Goal: Information Seeking & Learning: Learn about a topic

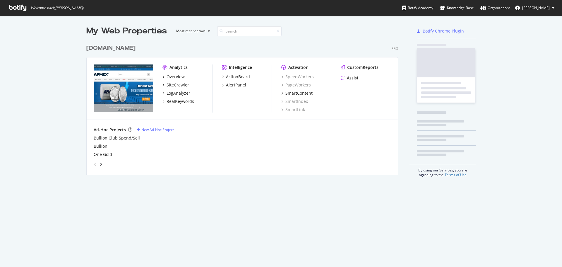
scroll to position [262, 553]
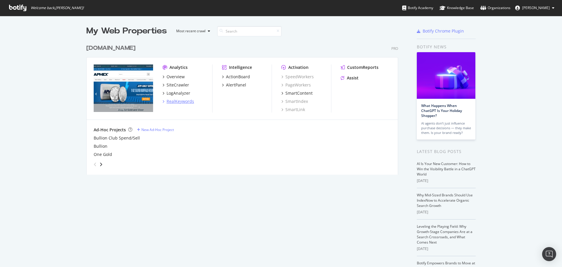
click at [178, 101] on div "RealKeywords" at bounding box center [181, 101] width 28 height 6
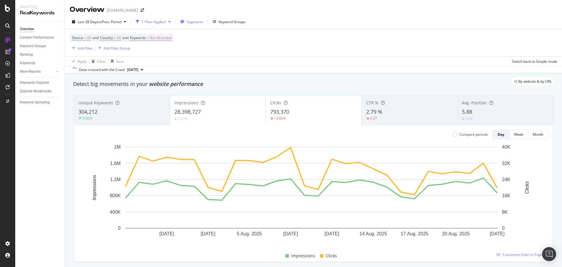
click at [195, 22] on span "Segments" at bounding box center [195, 21] width 16 height 5
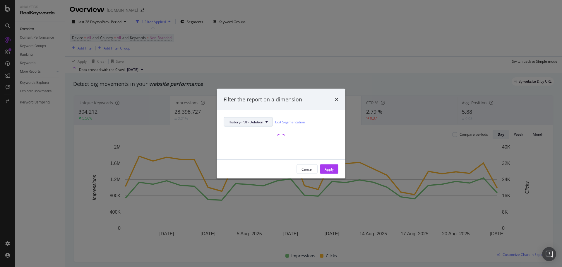
click at [258, 122] on span "History-PDP-Deletion" at bounding box center [246, 121] width 35 height 5
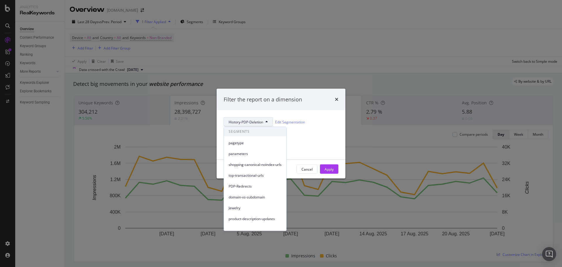
click at [258, 122] on body "Analytics RealKeywords Overview Content Performance Keyword Groups Ranking Keyw…" at bounding box center [281, 133] width 562 height 267
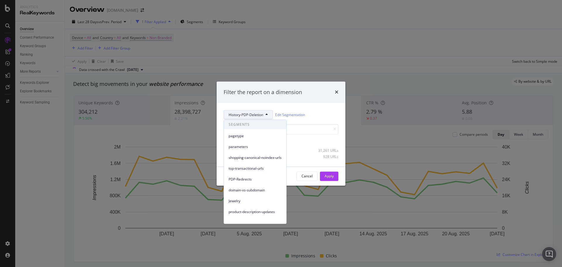
click at [309, 100] on div "Filter the report on a dimension" at bounding box center [281, 92] width 129 height 22
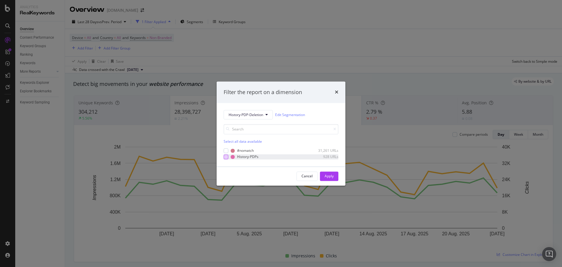
click at [227, 156] on div "modal" at bounding box center [226, 156] width 5 height 5
click at [333, 178] on div "Apply" at bounding box center [329, 175] width 9 height 5
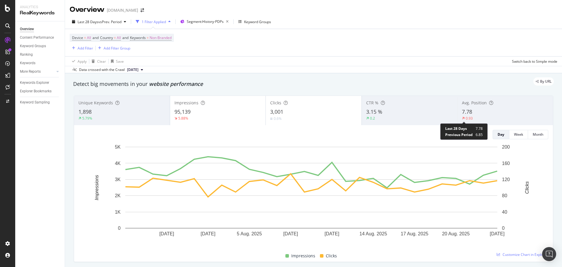
click at [474, 104] on span "Avg. Position" at bounding box center [474, 103] width 25 height 6
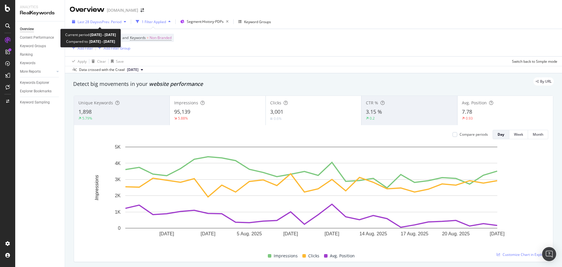
click at [98, 20] on span "vs Prev. Period" at bounding box center [109, 21] width 23 height 5
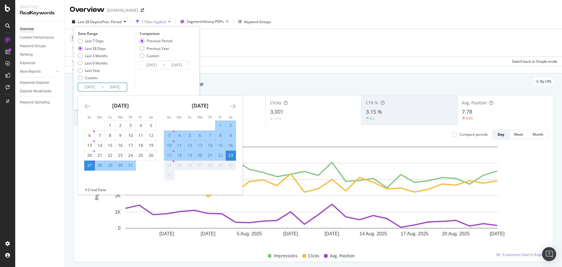
click at [104, 88] on input "[DATE]" at bounding box center [114, 87] width 23 height 8
click at [220, 156] on div "22" at bounding box center [220, 155] width 10 height 6
type input "[DATE]"
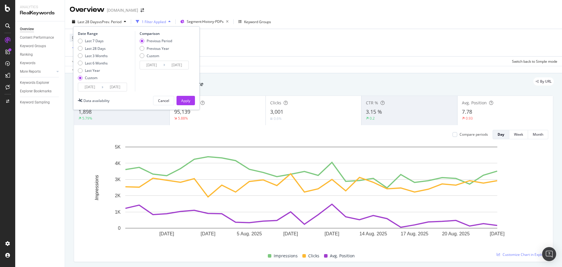
click at [91, 87] on input "[DATE]" at bounding box center [89, 87] width 23 height 8
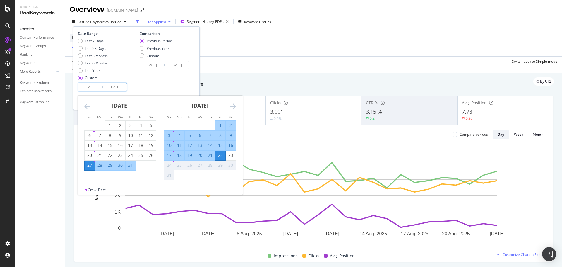
click at [220, 155] on div "22" at bounding box center [220, 155] width 10 height 6
type input "[DATE]"
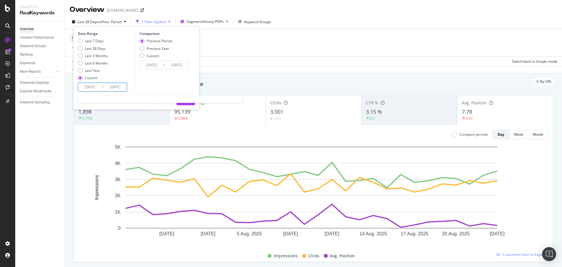
click at [120, 88] on input "[DATE]" at bounding box center [114, 87] width 23 height 8
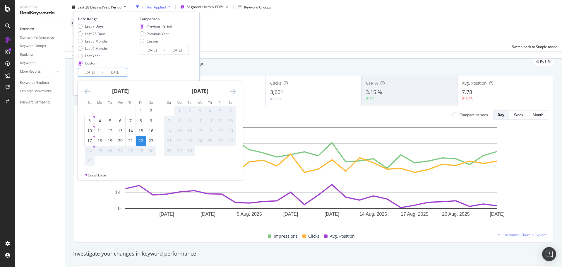
scroll to position [29, 0]
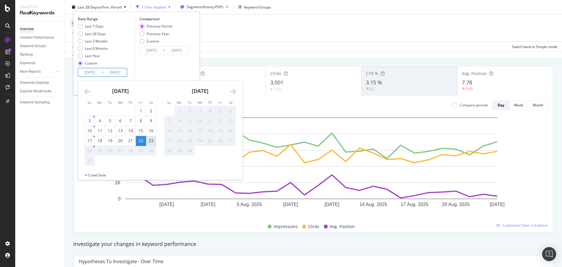
click at [153, 142] on div "23" at bounding box center [151, 141] width 10 height 6
type input "[DATE]"
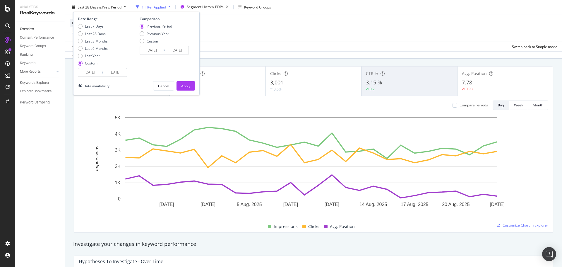
click at [157, 51] on input "[DATE]" at bounding box center [151, 50] width 23 height 8
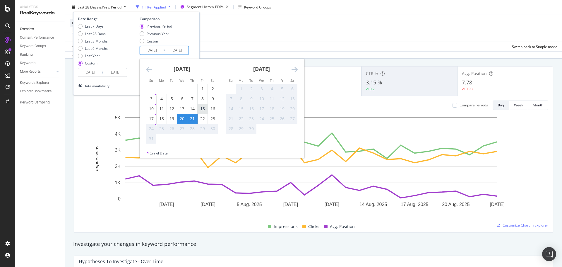
click at [202, 109] on div "15" at bounding box center [203, 109] width 10 height 6
type input "[DATE]"
click at [213, 109] on div "16" at bounding box center [213, 109] width 10 height 6
type input "[DATE]"
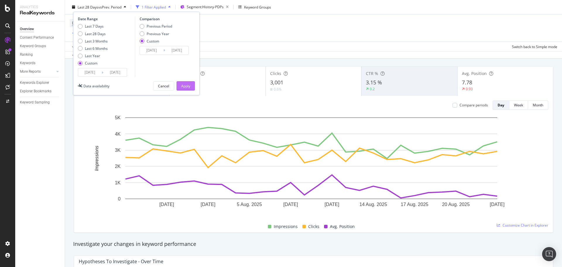
click at [189, 89] on div "Apply" at bounding box center [185, 85] width 9 height 9
